Goal: Transaction & Acquisition: Purchase product/service

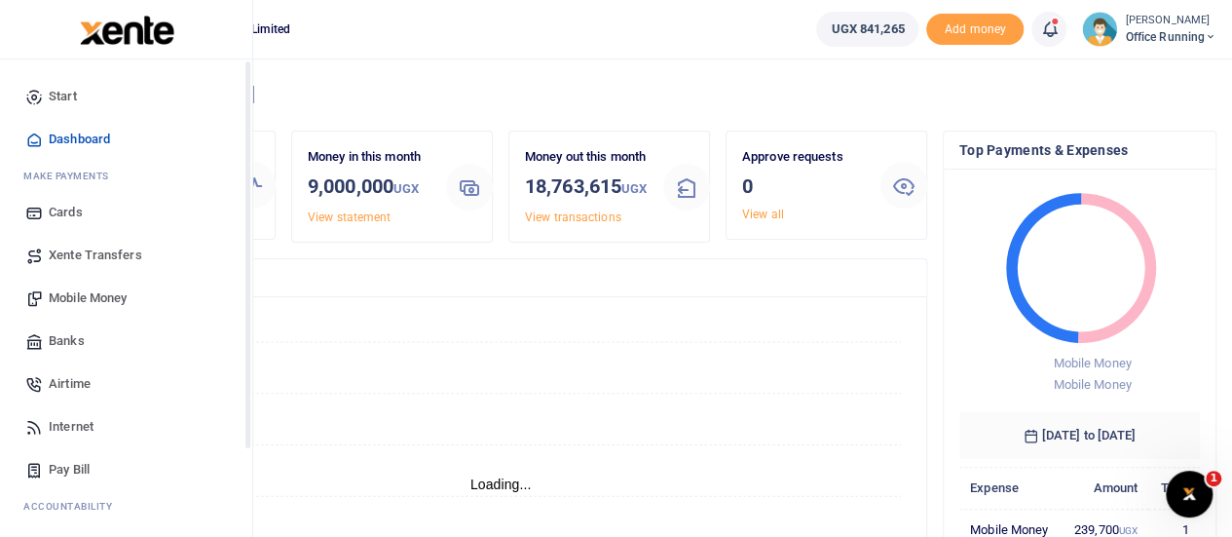
click at [86, 301] on span "Mobile Money" at bounding box center [88, 297] width 78 height 19
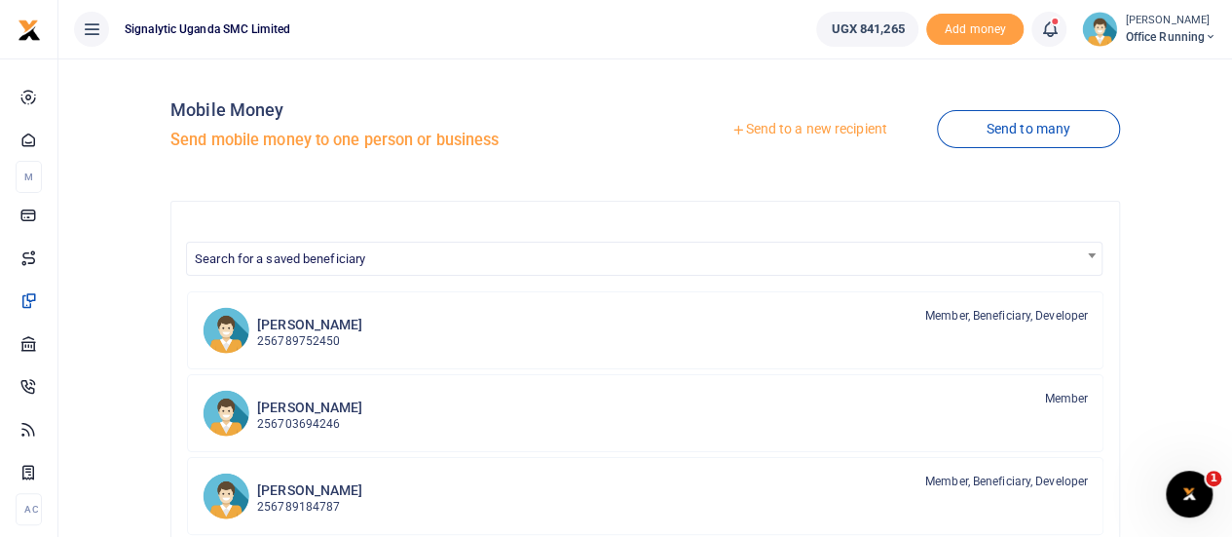
click at [856, 135] on link "Send to a new recipient" at bounding box center [809, 129] width 254 height 35
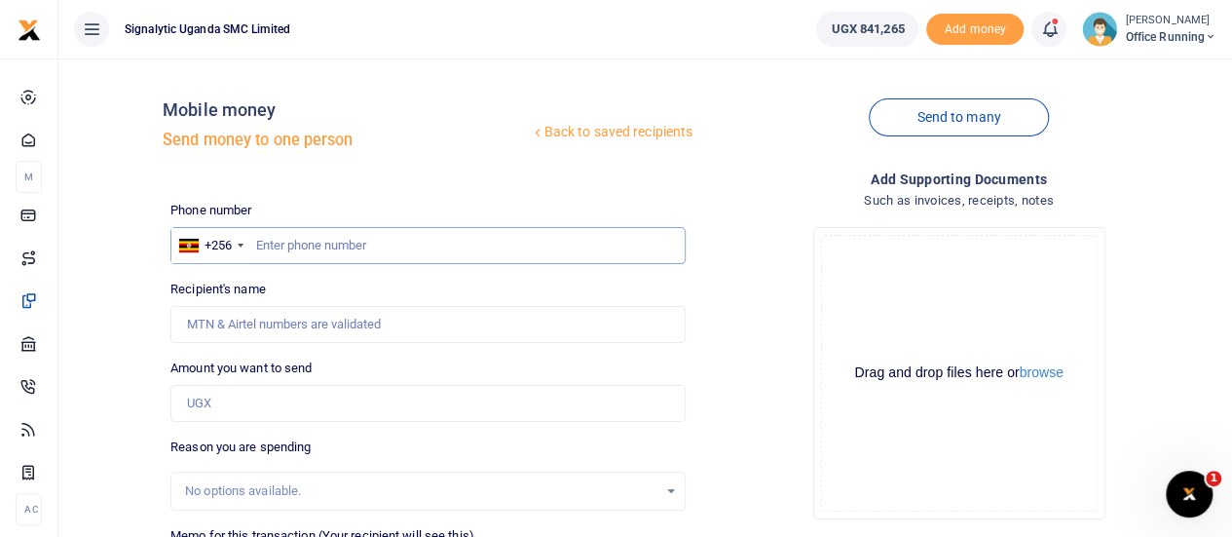
click at [354, 244] on input "text" at bounding box center [427, 245] width 515 height 37
paste input "0782471613"
type input "0782471613"
type input "Thomas Kayongo"
type input "0782471613"
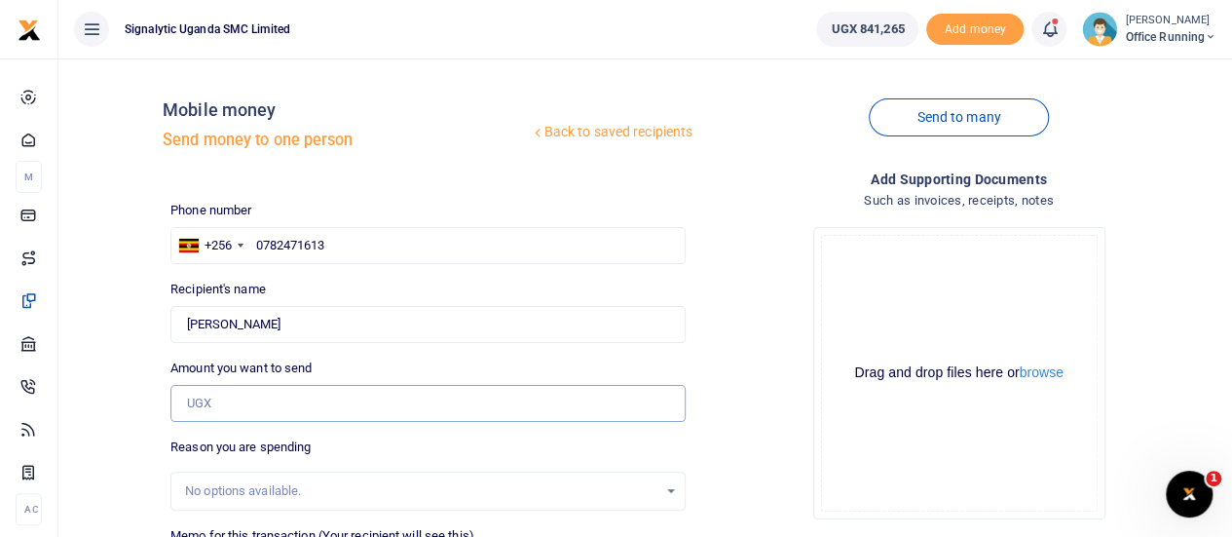
click at [192, 402] on input "Amount you want to send" at bounding box center [427, 403] width 515 height 37
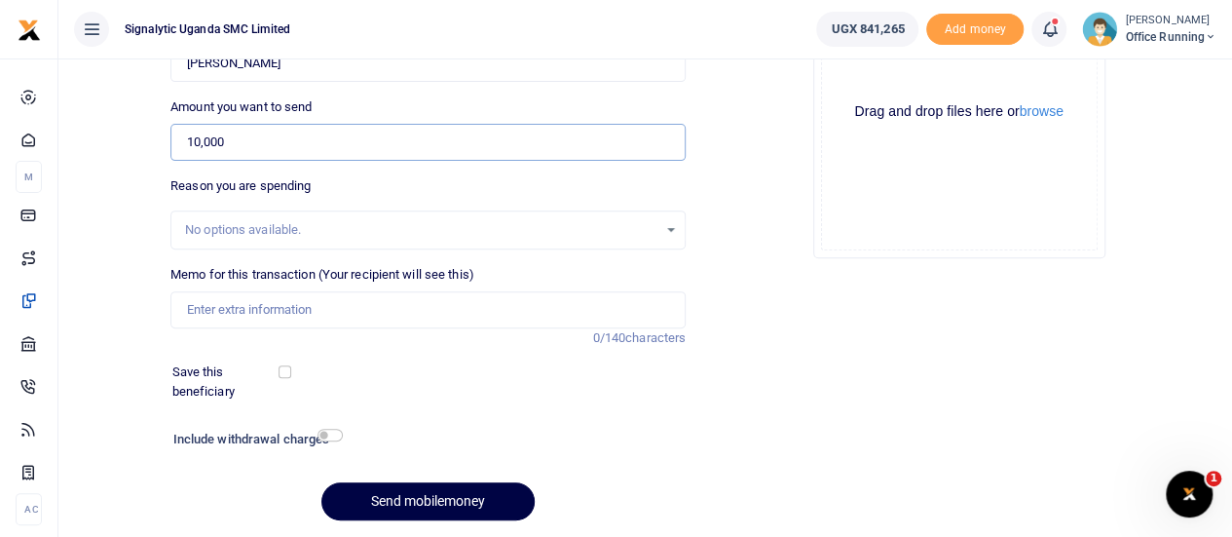
scroll to position [292, 0]
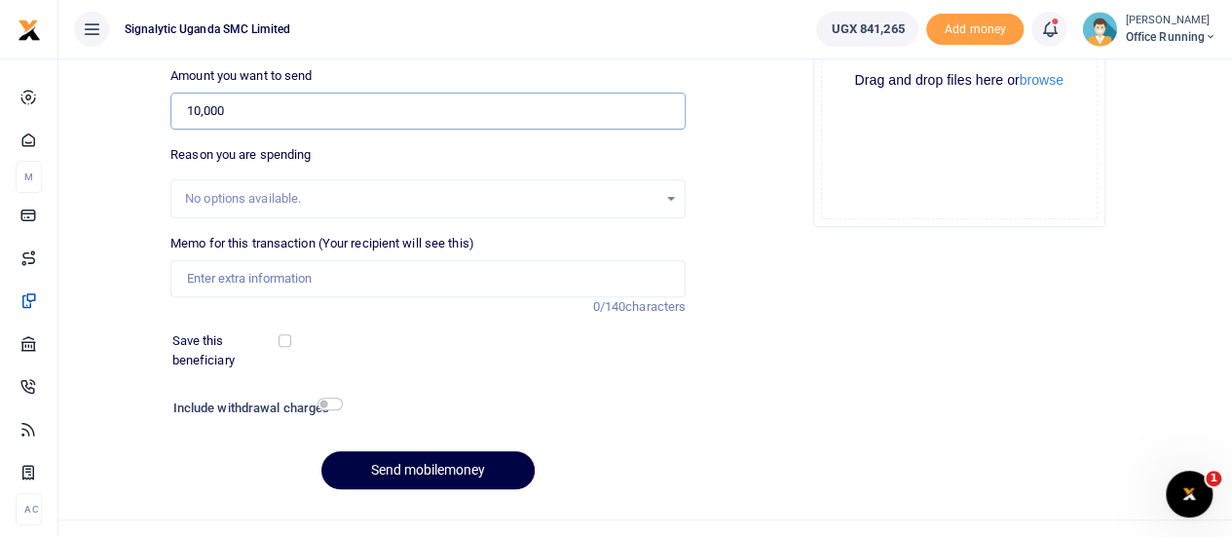
type input "10,000"
click at [259, 277] on input "Memo for this transaction (Your recipient will see this)" at bounding box center [427, 278] width 515 height 37
paste input "REQSN00111"
type input "REQSN00111 GEN"
click at [438, 472] on button "Send mobilemoney" at bounding box center [427, 470] width 213 height 38
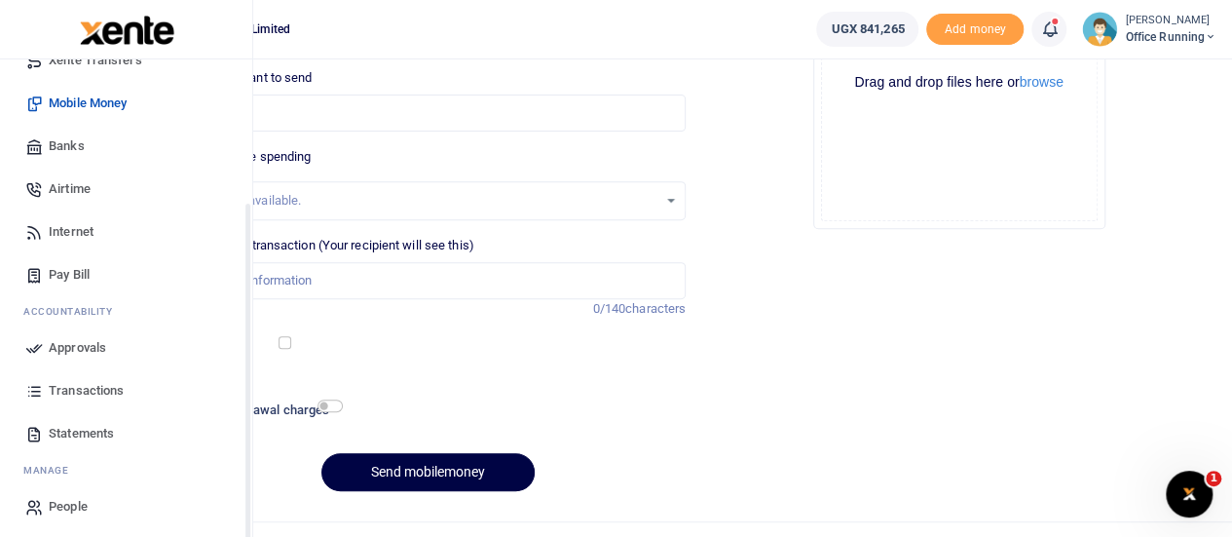
scroll to position [201, 0]
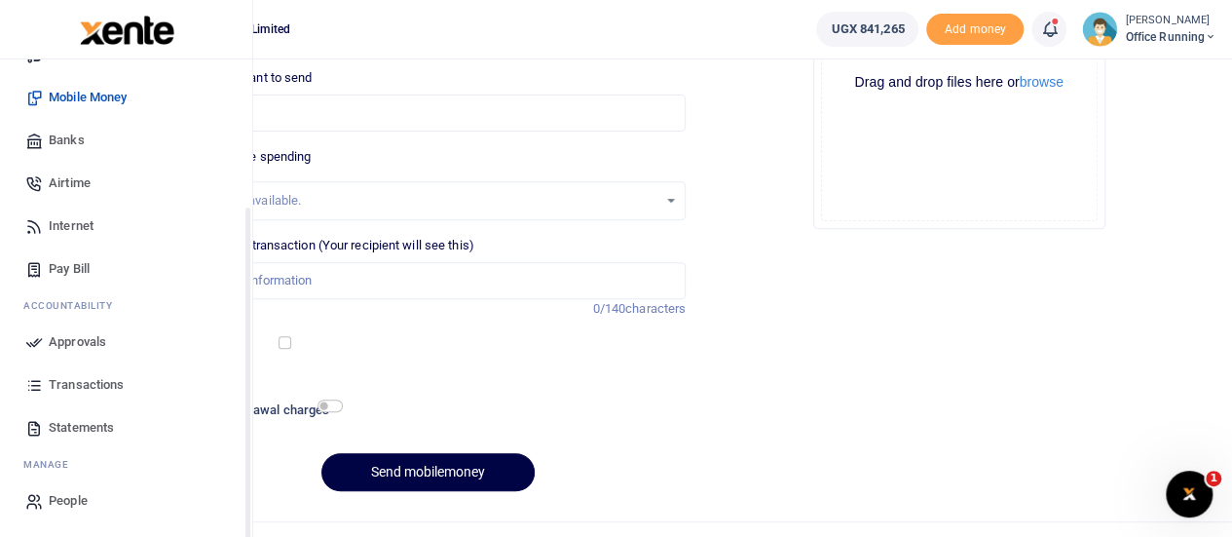
click at [113, 342] on link "Approvals" at bounding box center [126, 341] width 221 height 43
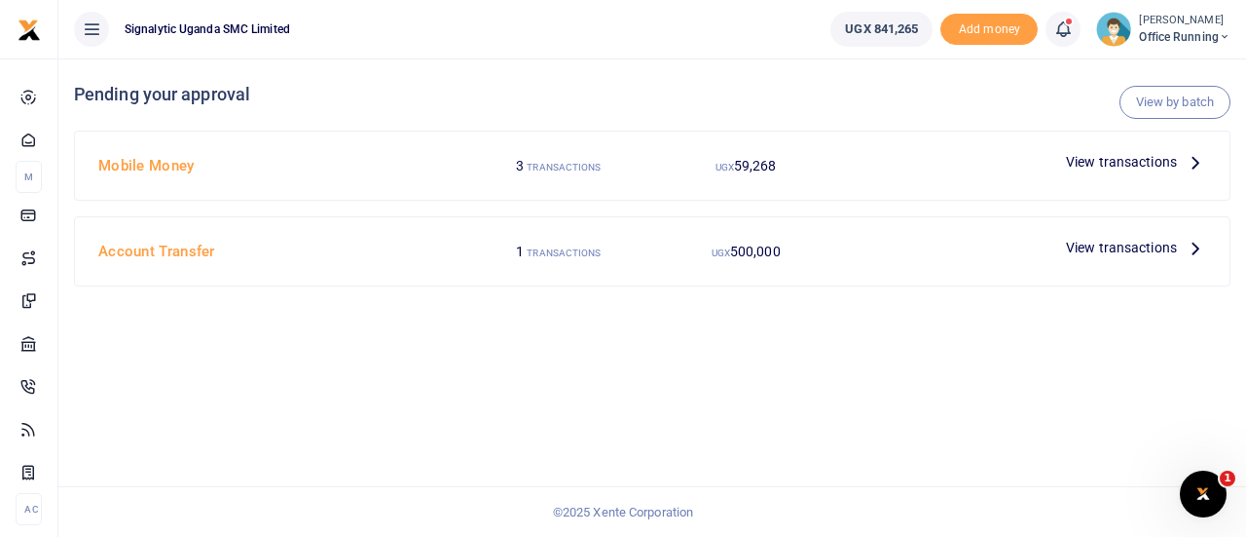
click at [1132, 159] on span "View transactions" at bounding box center [1121, 161] width 111 height 21
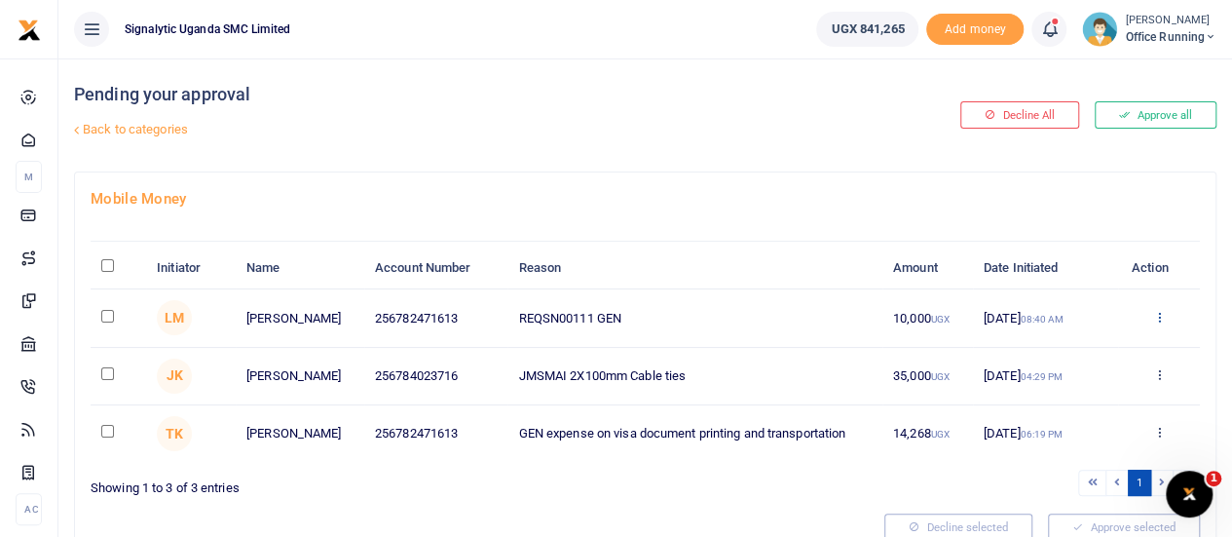
click at [1158, 314] on icon at bounding box center [1158, 317] width 13 height 14
click at [1095, 346] on link "Approve" at bounding box center [1087, 348] width 154 height 27
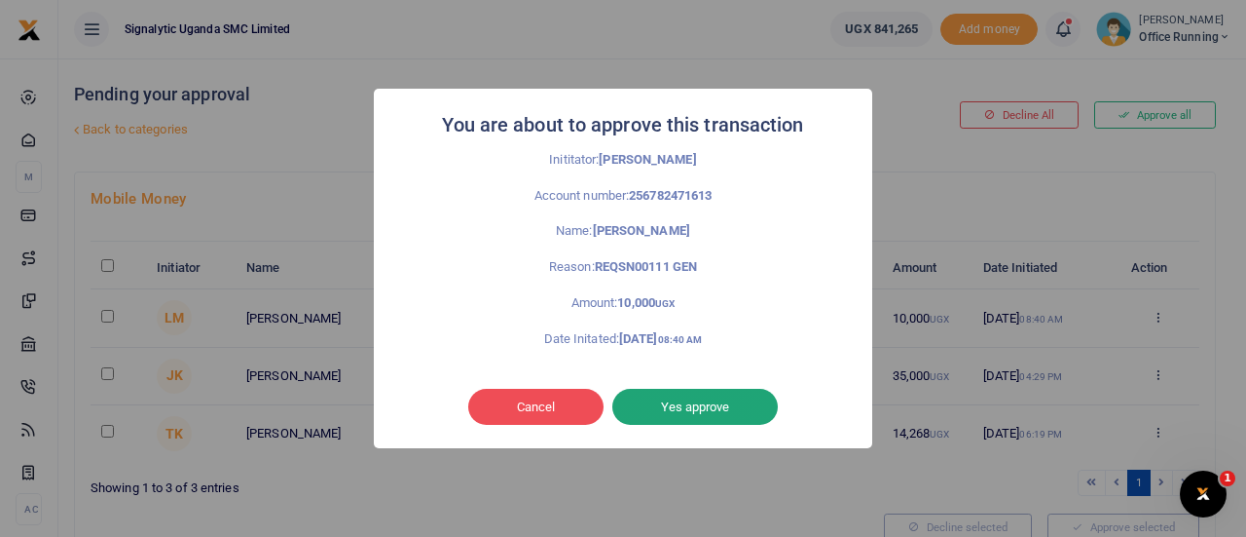
click at [709, 400] on button "Yes approve" at bounding box center [696, 407] width 166 height 37
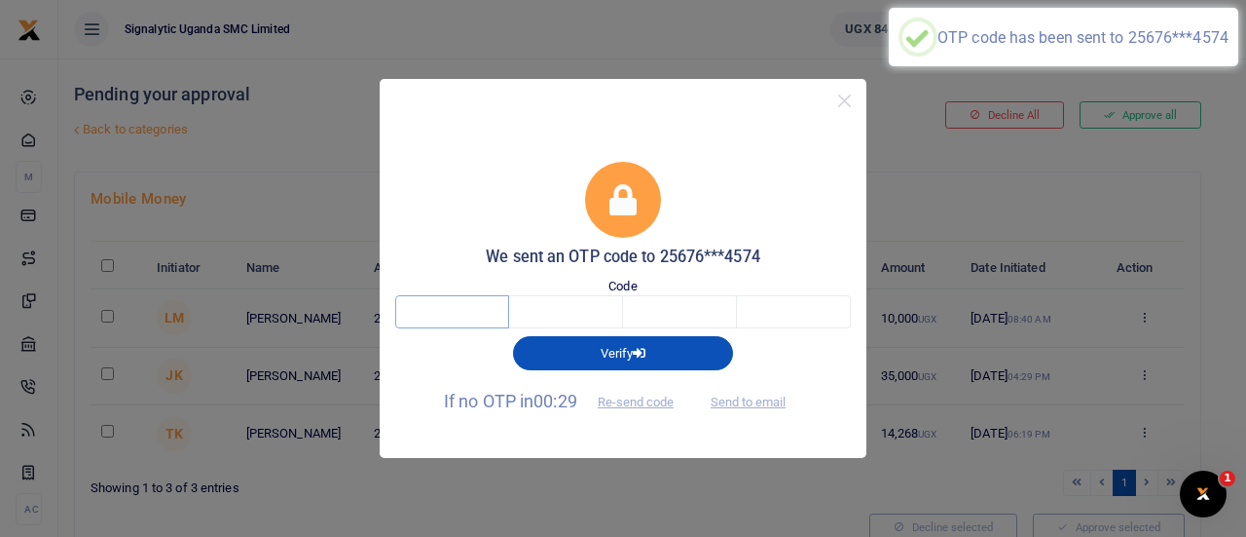
click at [460, 303] on input "text" at bounding box center [452, 311] width 114 height 33
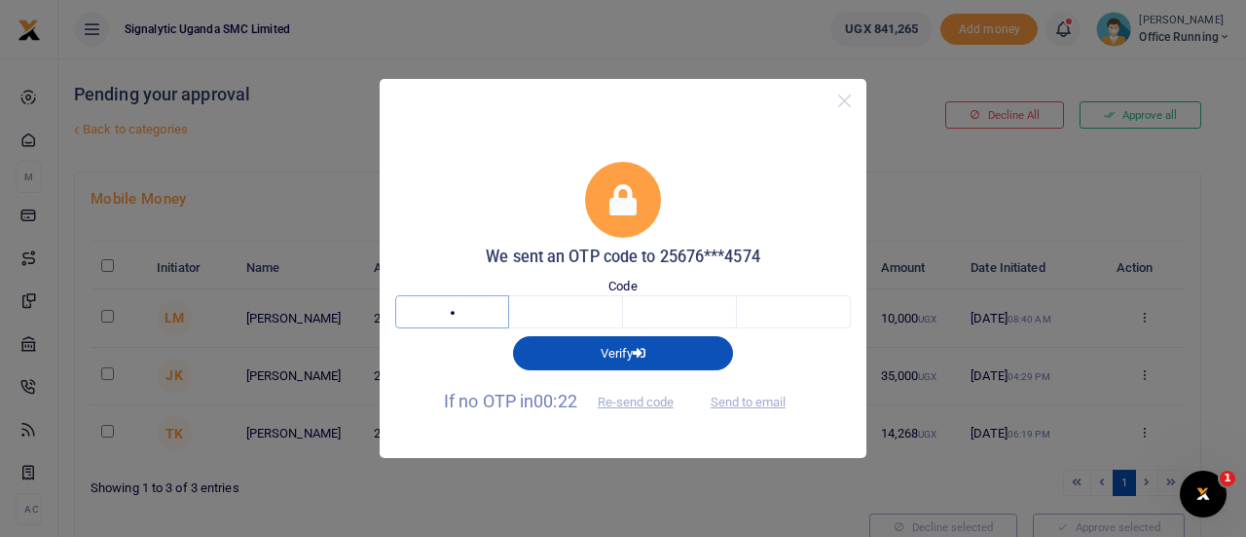
type input "6"
type input "3"
type input "8"
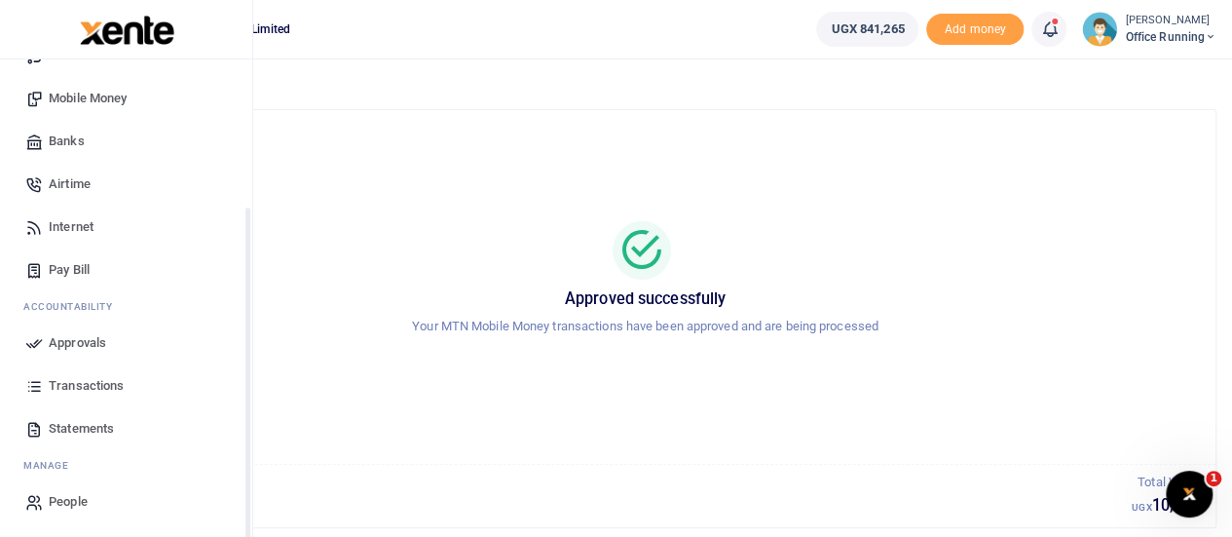
scroll to position [201, 0]
click at [84, 340] on span "Approvals" at bounding box center [77, 341] width 57 height 19
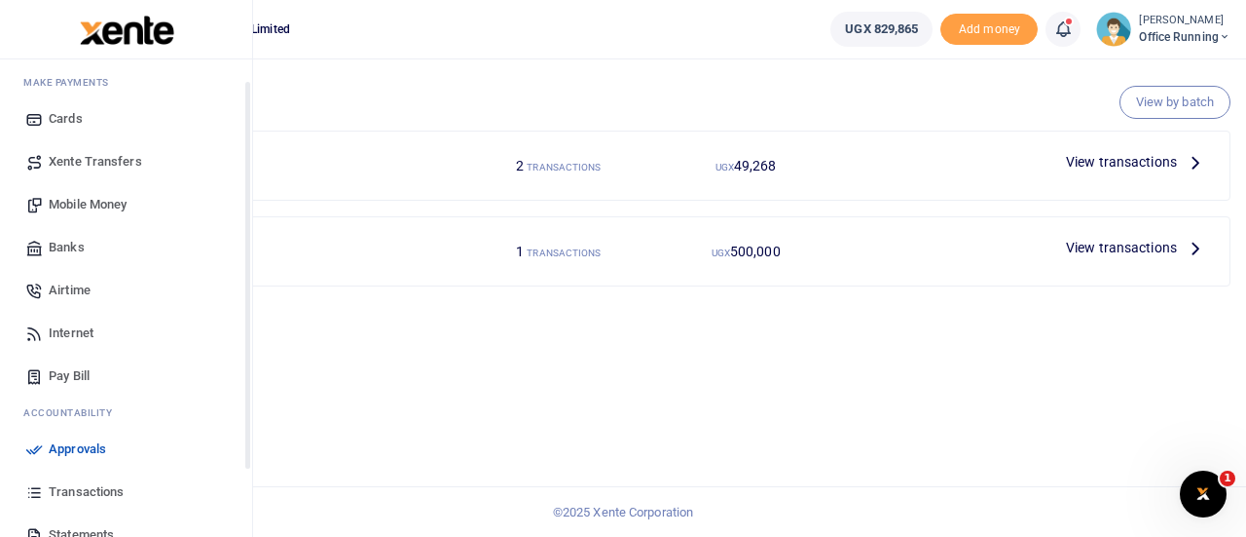
scroll to position [201, 0]
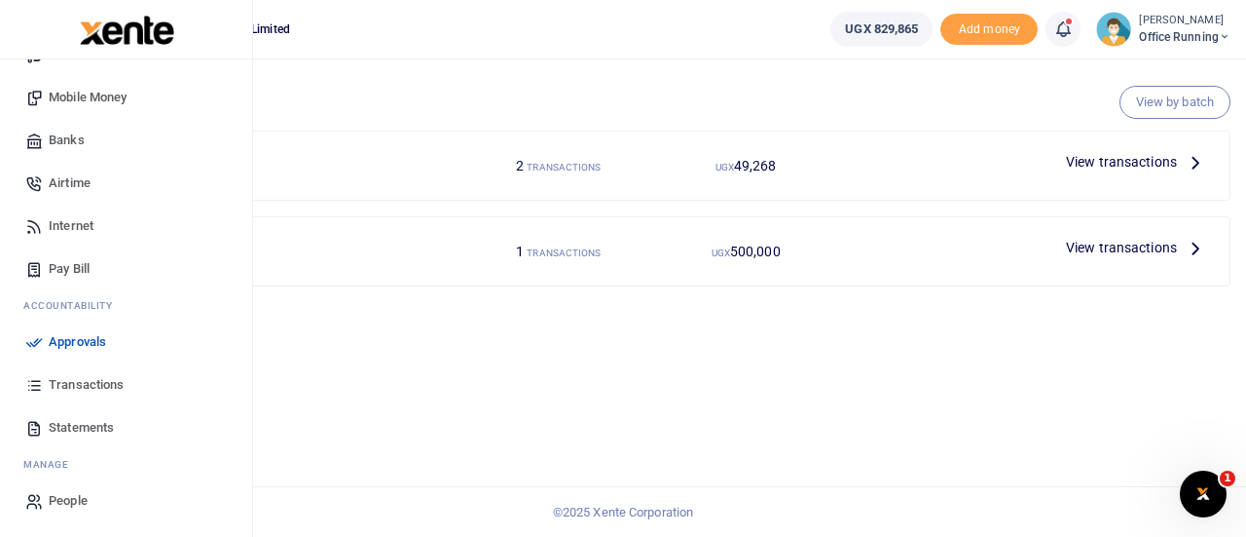
click at [97, 383] on span "Transactions" at bounding box center [86, 384] width 75 height 19
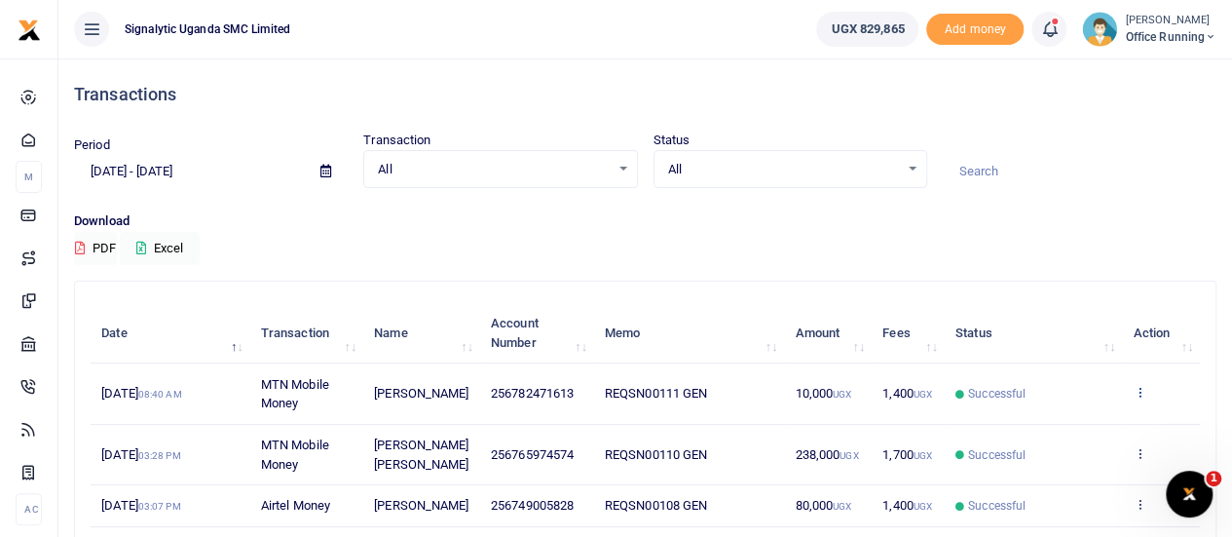
click at [1144, 388] on icon at bounding box center [1139, 392] width 13 height 14
click at [1057, 428] on link "View details" at bounding box center [1068, 425] width 154 height 27
